Goal: Information Seeking & Learning: Learn about a topic

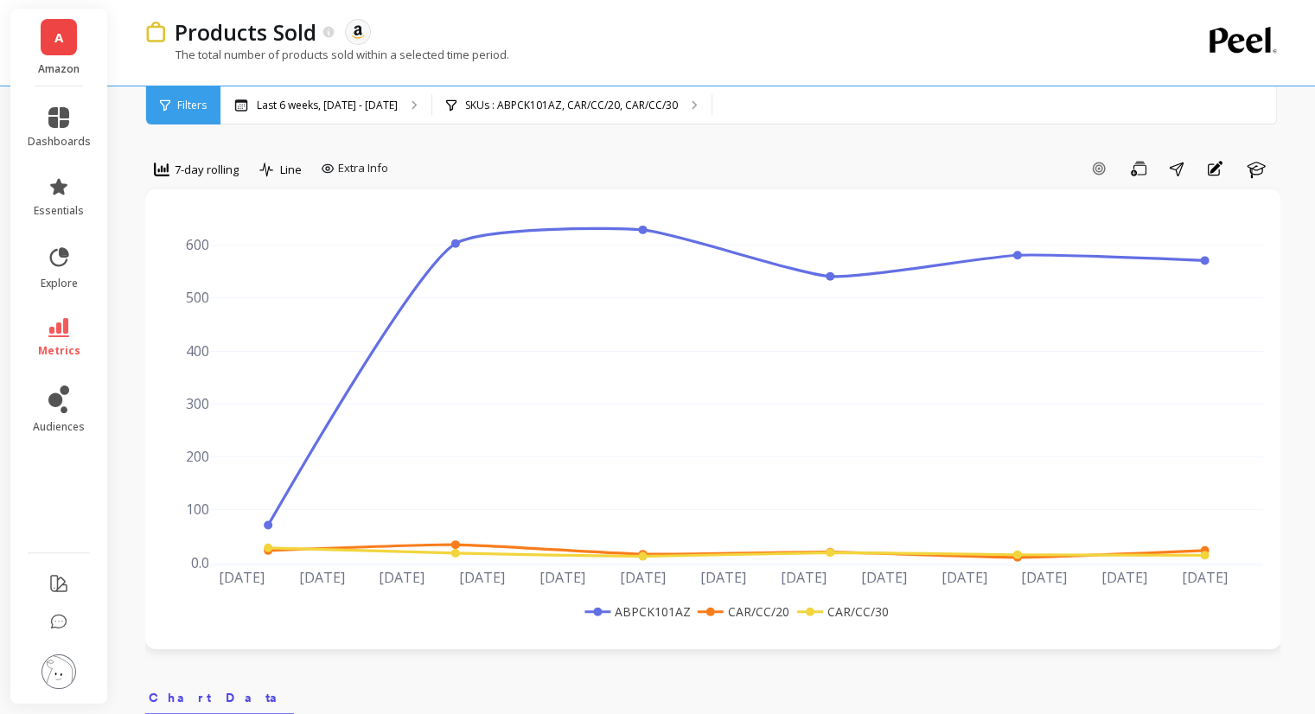
click at [194, 99] on span "Filters" at bounding box center [191, 106] width 29 height 14
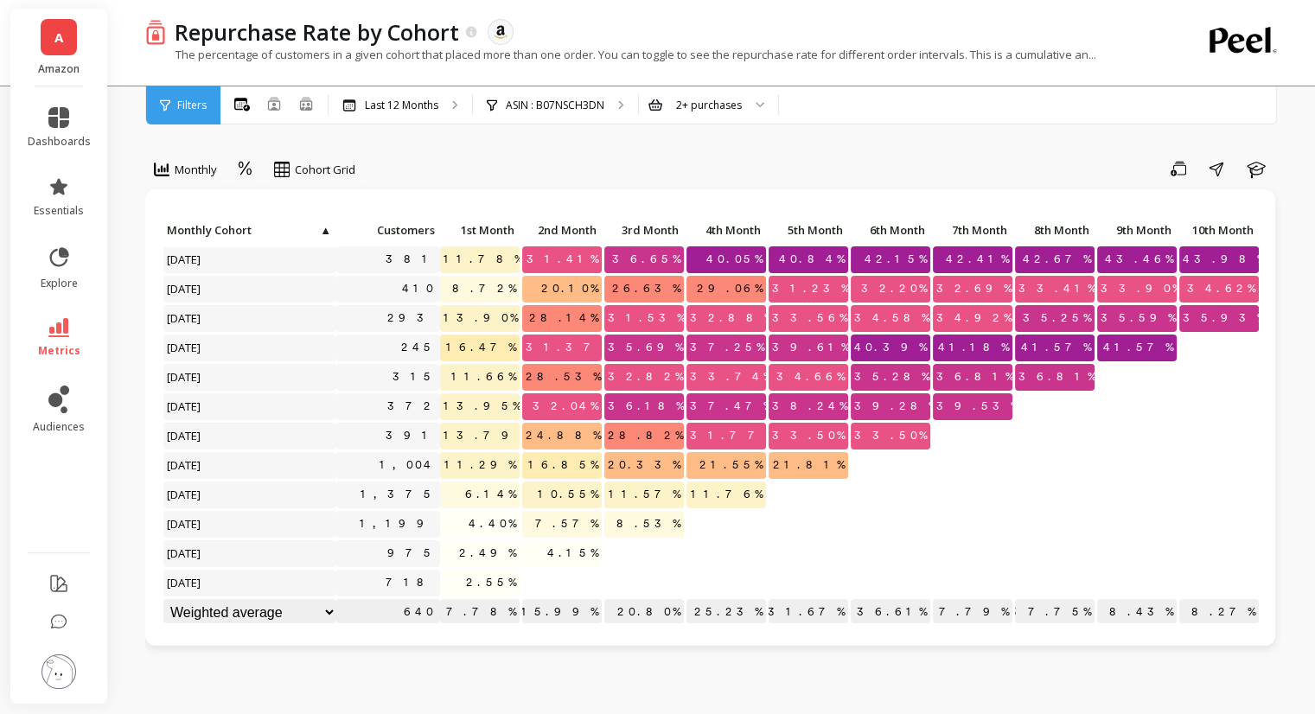
scroll to position [14, 0]
drag, startPoint x: 890, startPoint y: 601, endPoint x: 926, endPoint y: 603, distance: 36.4
click at [926, 603] on p "36.61%" at bounding box center [891, 612] width 80 height 26
copy p "36.61%"
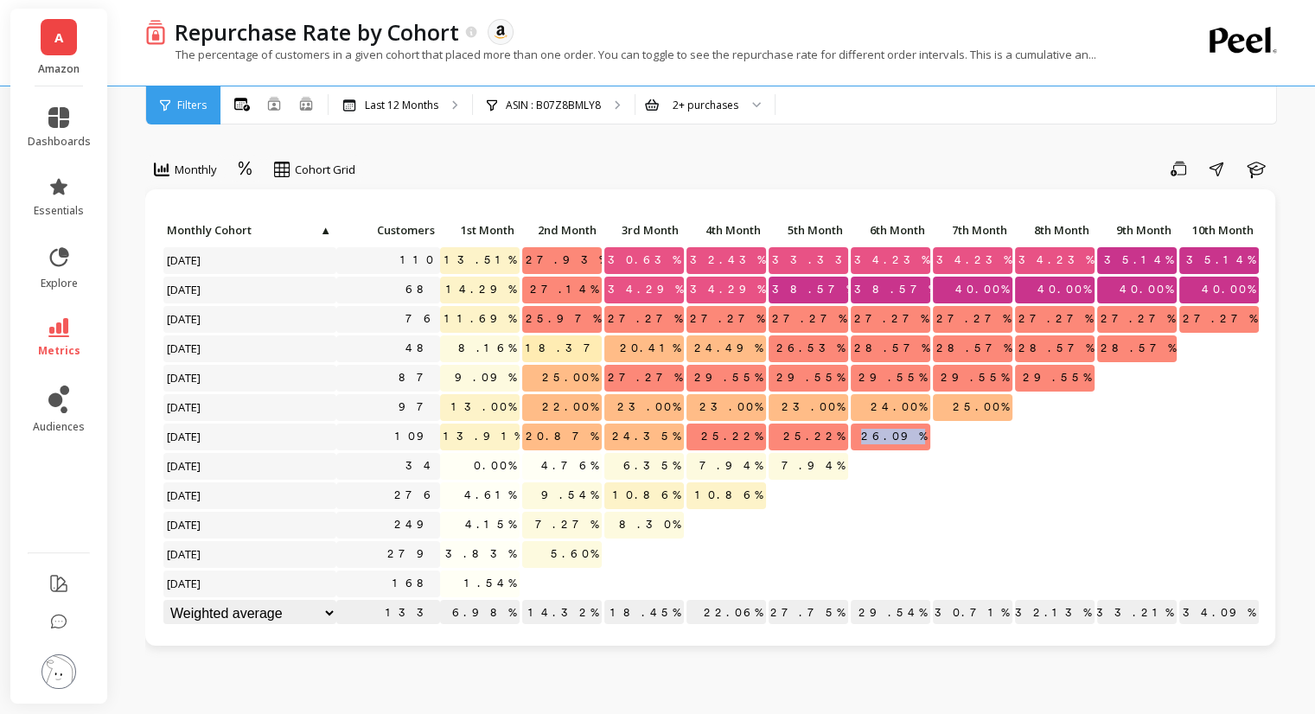
copy span "26.09%"
drag, startPoint x: 875, startPoint y: 437, endPoint x: 928, endPoint y: 438, distance: 52.8
click at [928, 438] on p "26.09%" at bounding box center [891, 437] width 80 height 26
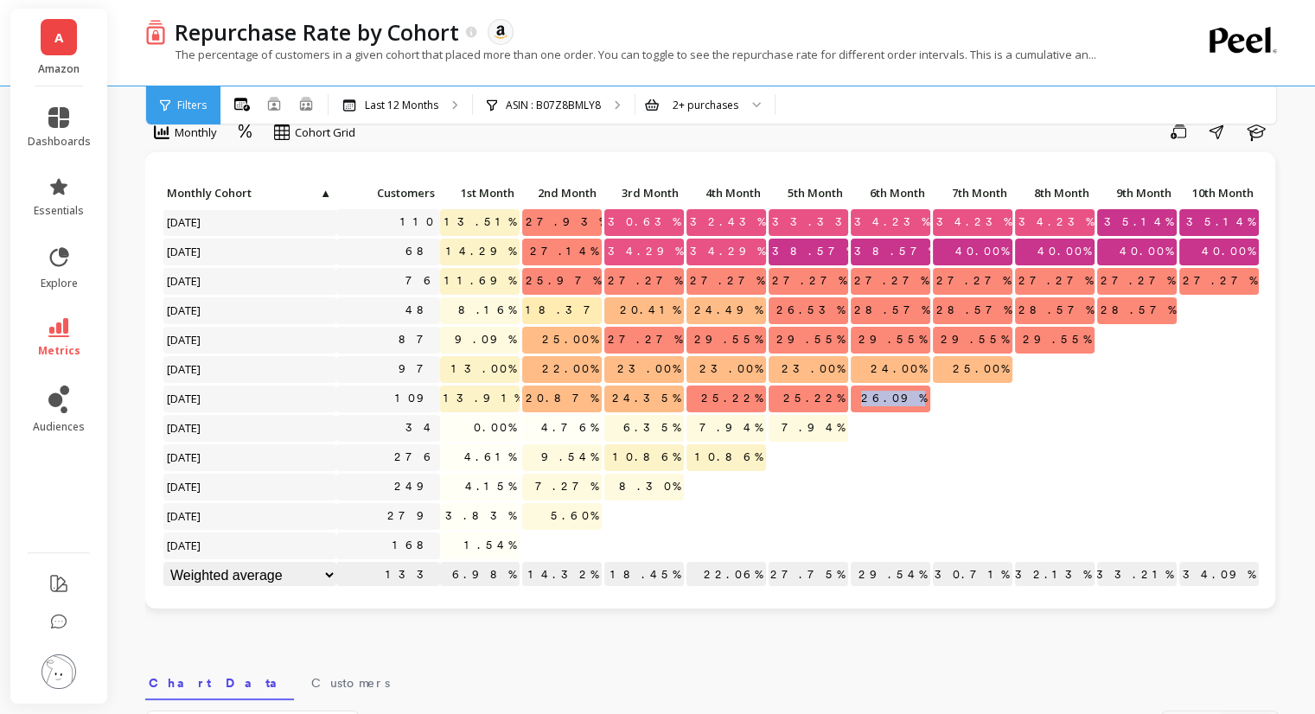
scroll to position [86, 0]
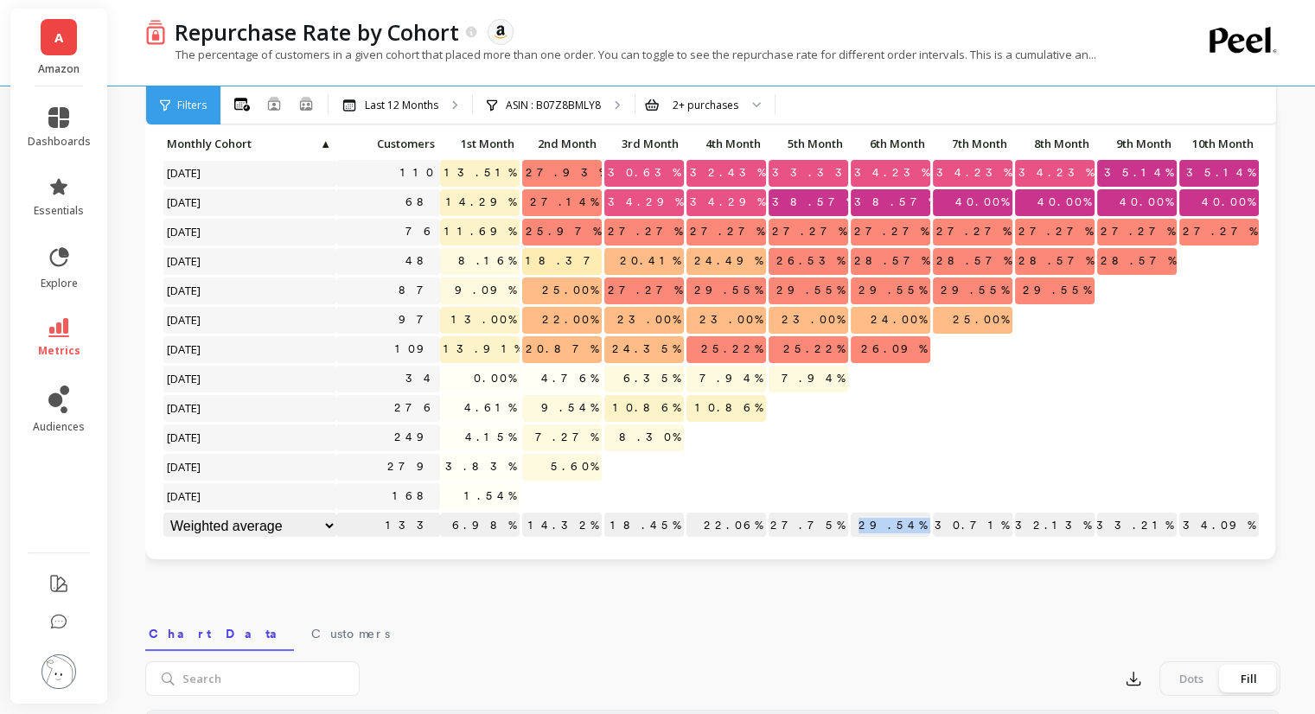
drag, startPoint x: 873, startPoint y: 506, endPoint x: 934, endPoint y: 507, distance: 60.5
click at [934, 507] on div "Click to create an audience 110 13.51% 27.93% 30.63% 32.43% 33.33% 34.23% 34.23…" at bounding box center [774, 337] width 1223 height 412
copy p "29.54%"
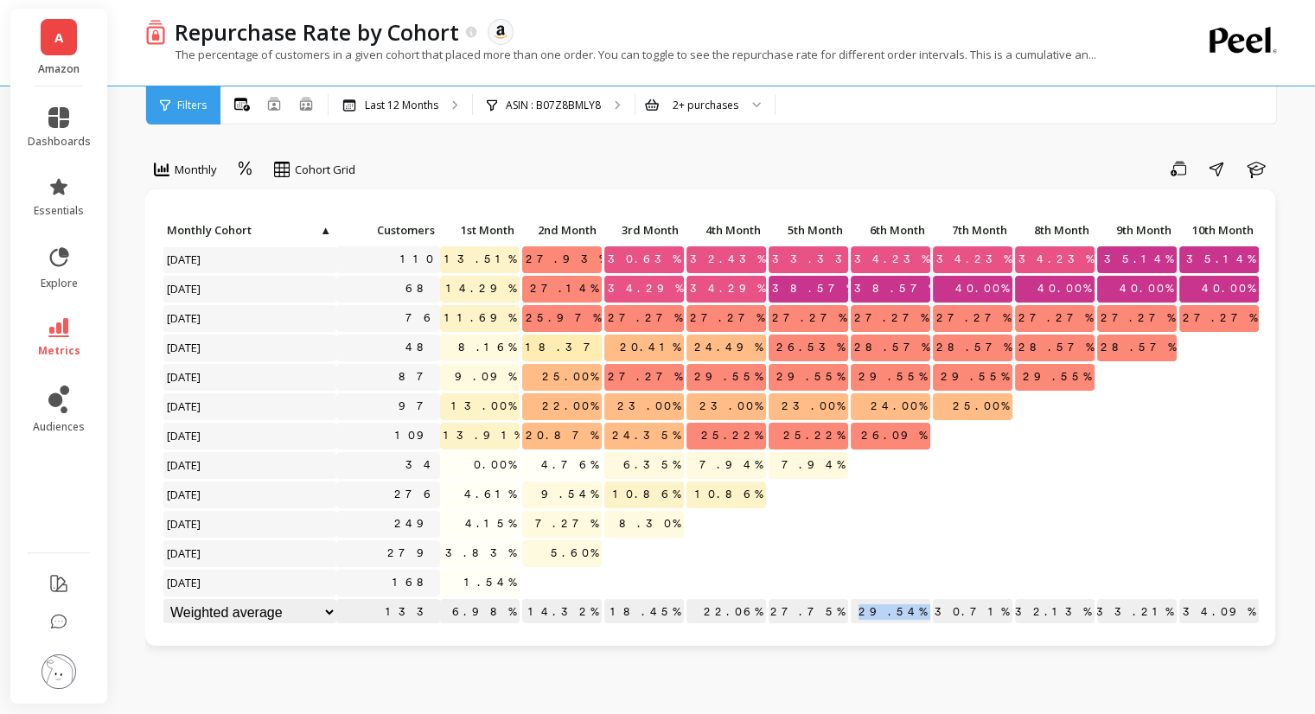
scroll to position [14, 0]
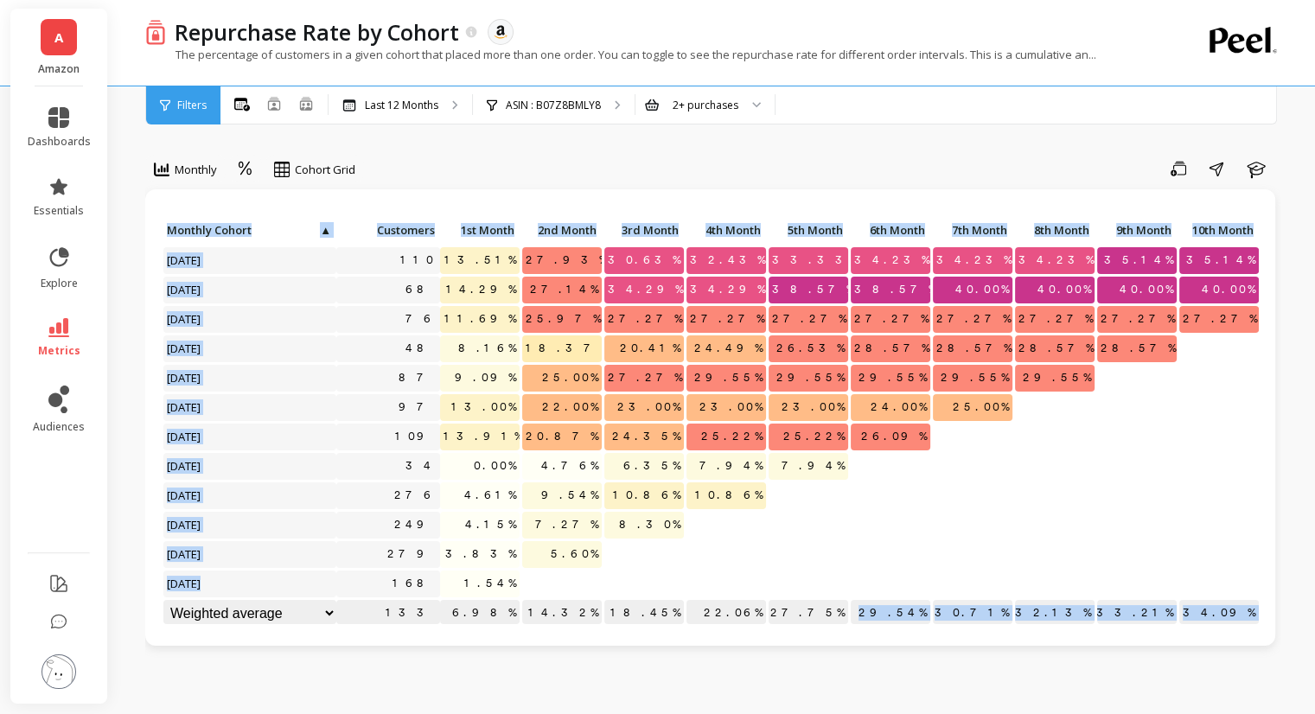
scroll to position [14, 0]
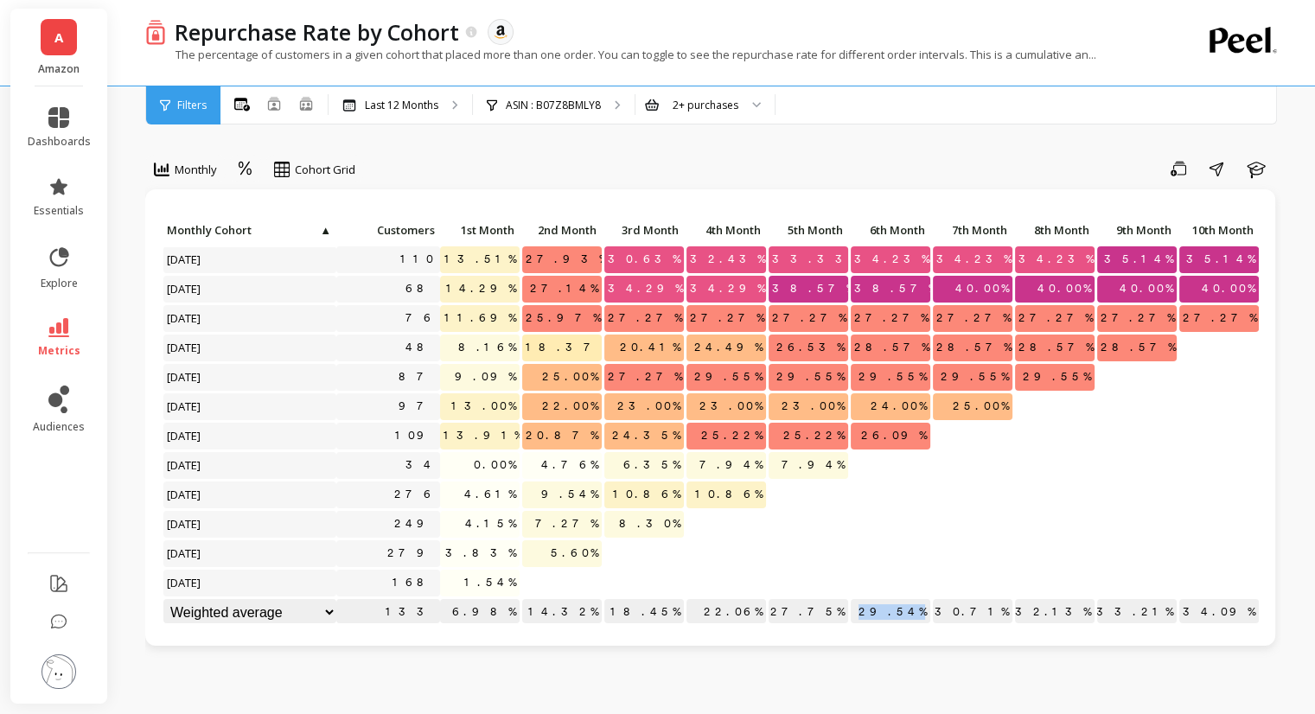
drag, startPoint x: 874, startPoint y: 612, endPoint x: 924, endPoint y: 594, distance: 53.3
click at [924, 599] on p "29.54%" at bounding box center [891, 612] width 80 height 26
copy p "29.54%"
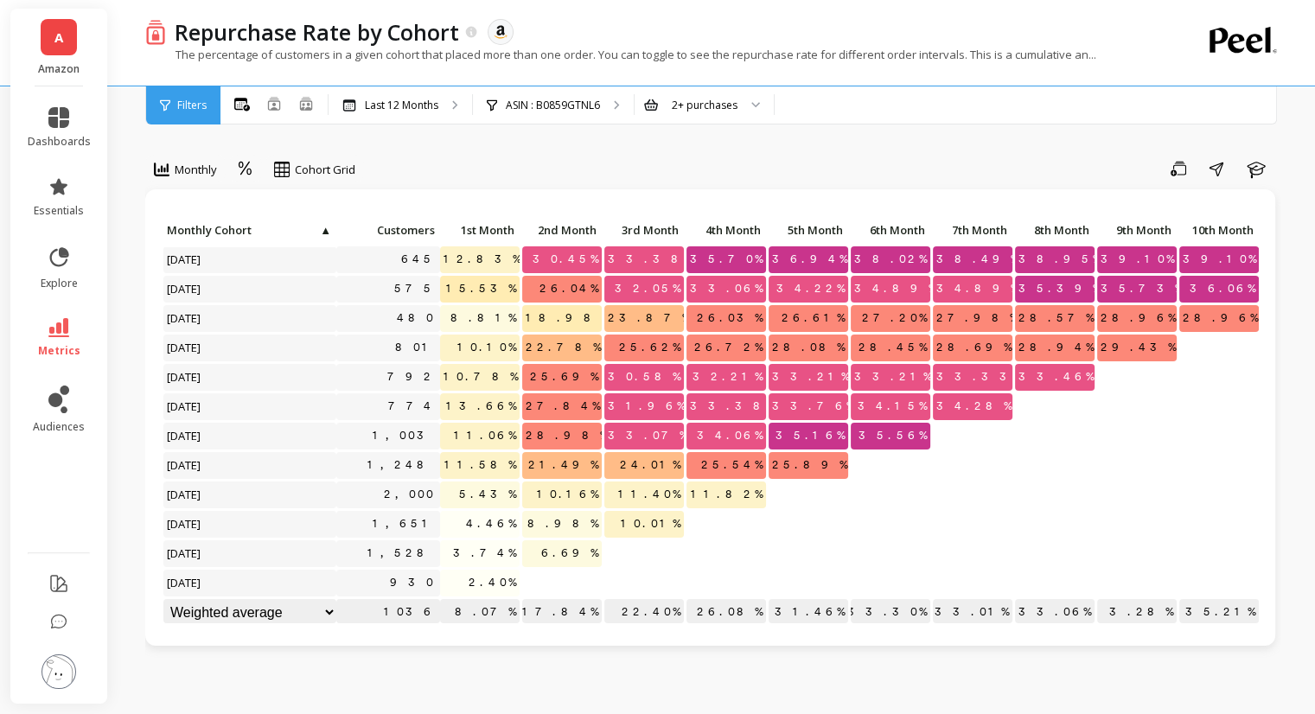
scroll to position [14, 0]
copy p "33.30%"
drag, startPoint x: 884, startPoint y: 594, endPoint x: 927, endPoint y: 596, distance: 43.3
click at [927, 599] on p "33.30%" at bounding box center [891, 612] width 80 height 26
